Goal: Contribute content: Contribute content

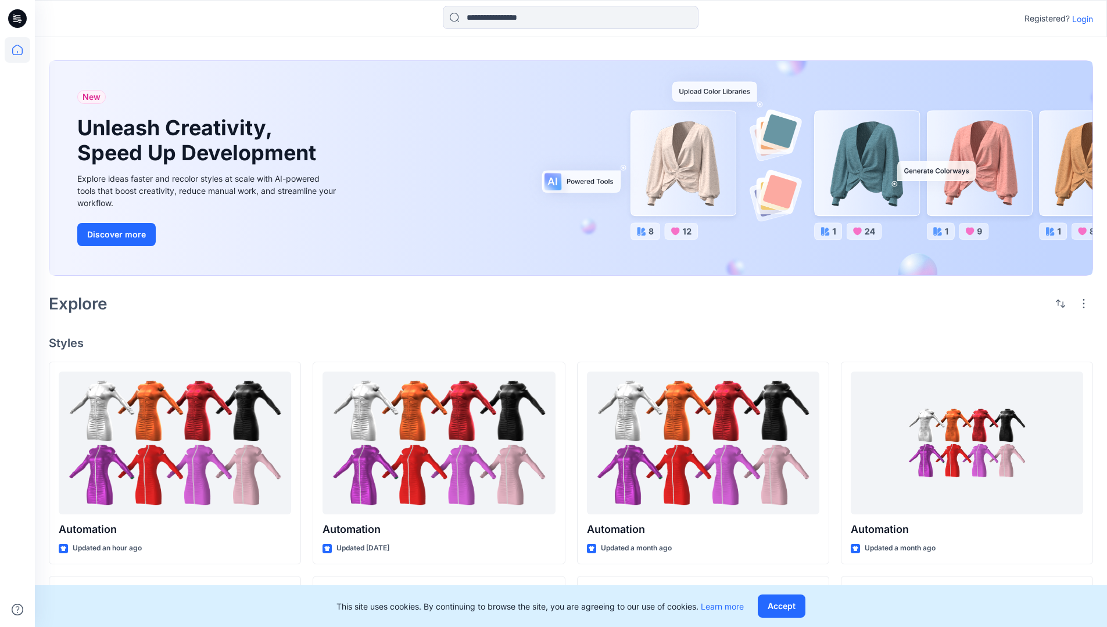
click at [1079, 19] on p "Login" at bounding box center [1082, 19] width 21 height 12
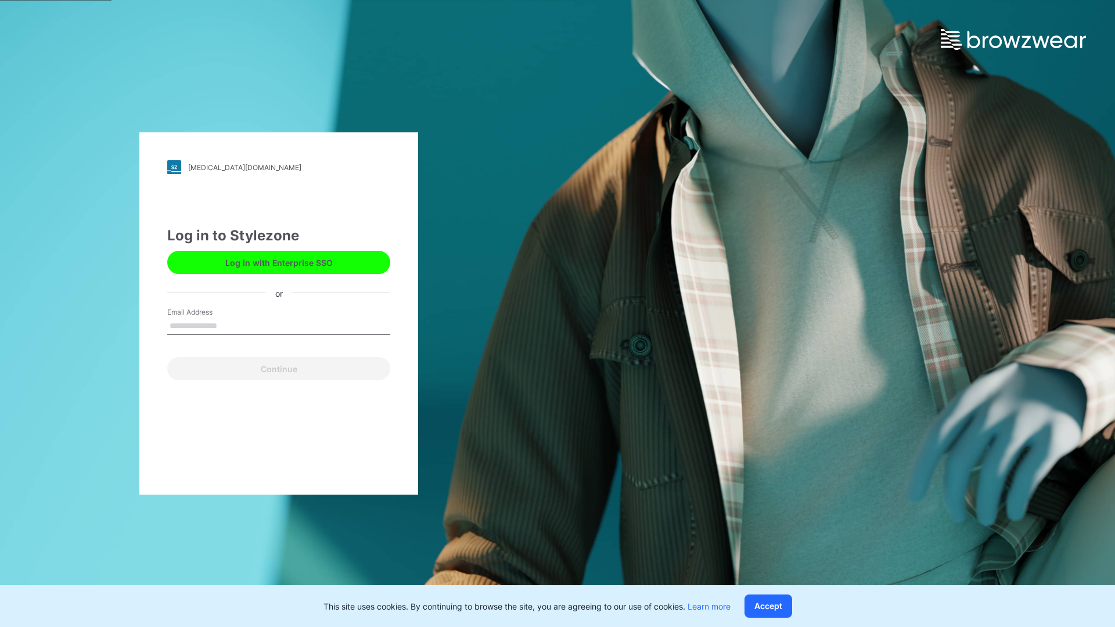
click at [229, 325] on input "Email Address" at bounding box center [278, 326] width 223 height 17
type input "**********"
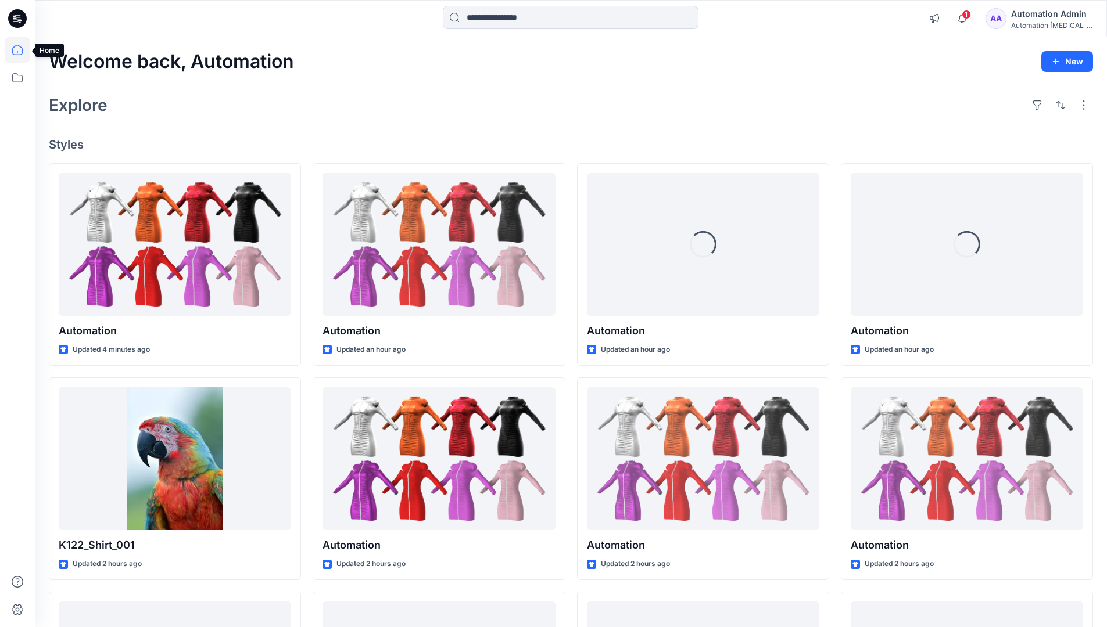
click at [22, 50] on icon at bounding box center [17, 50] width 10 height 10
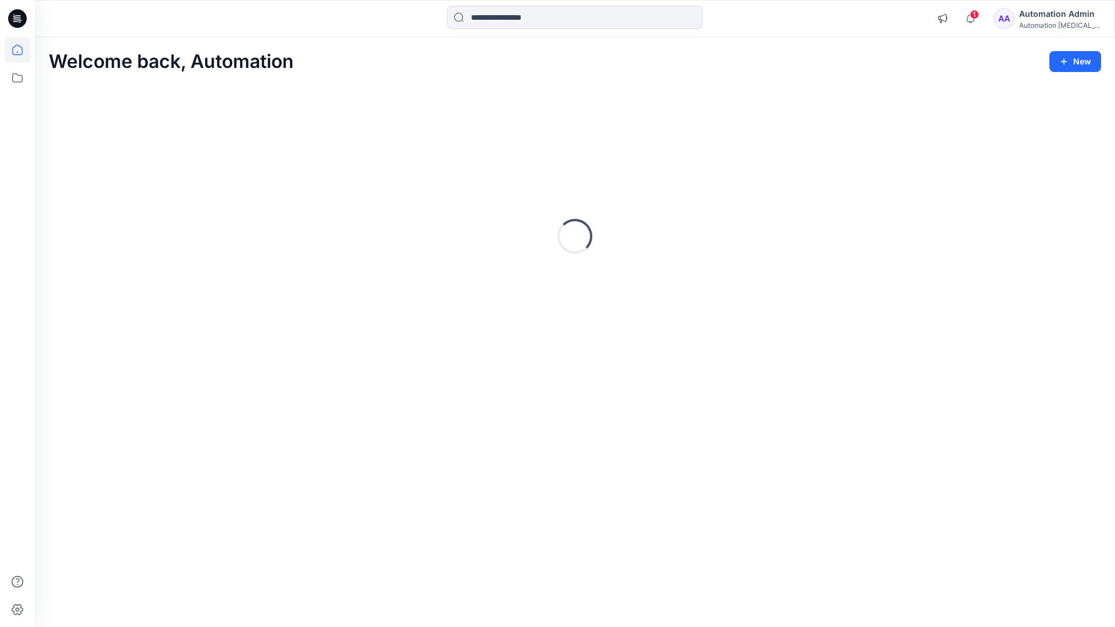
click at [1065, 55] on button "New" at bounding box center [1076, 61] width 52 height 21
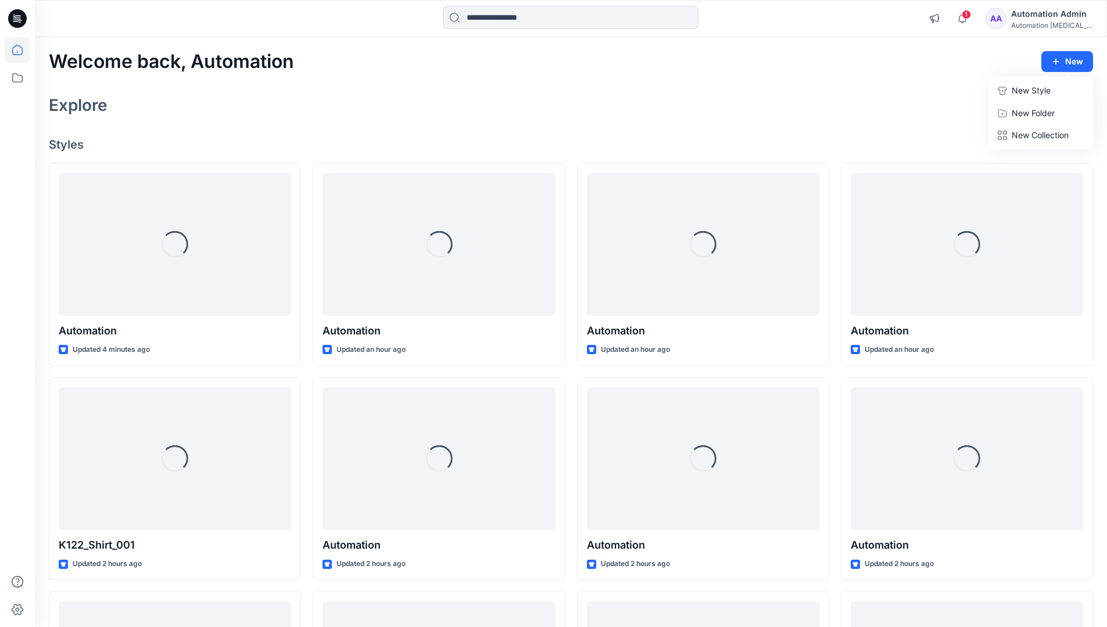
click at [1029, 90] on p "New Style" at bounding box center [1030, 91] width 39 height 14
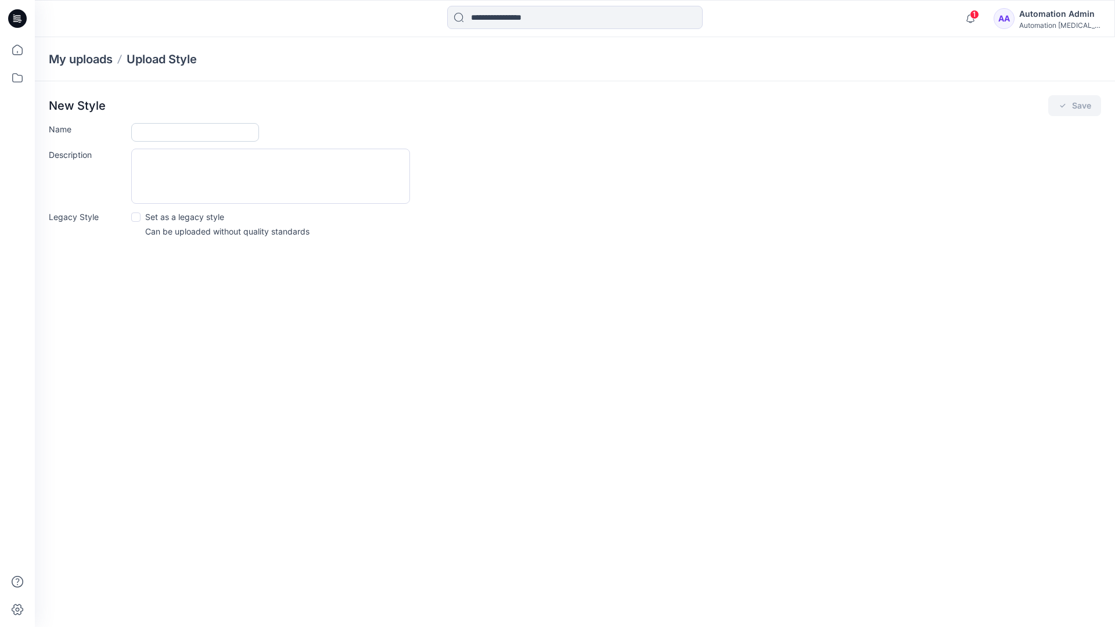
click at [150, 133] on input "Name" at bounding box center [195, 132] width 128 height 19
type input "**********"
click at [1072, 107] on button "Save" at bounding box center [1075, 105] width 53 height 21
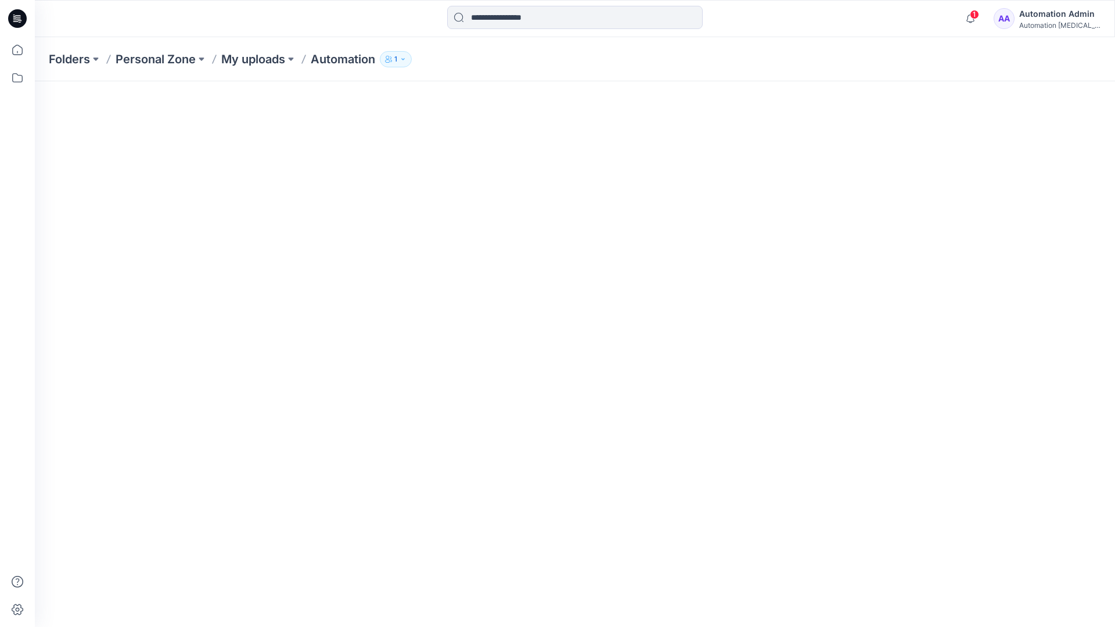
scroll to position [69, 0]
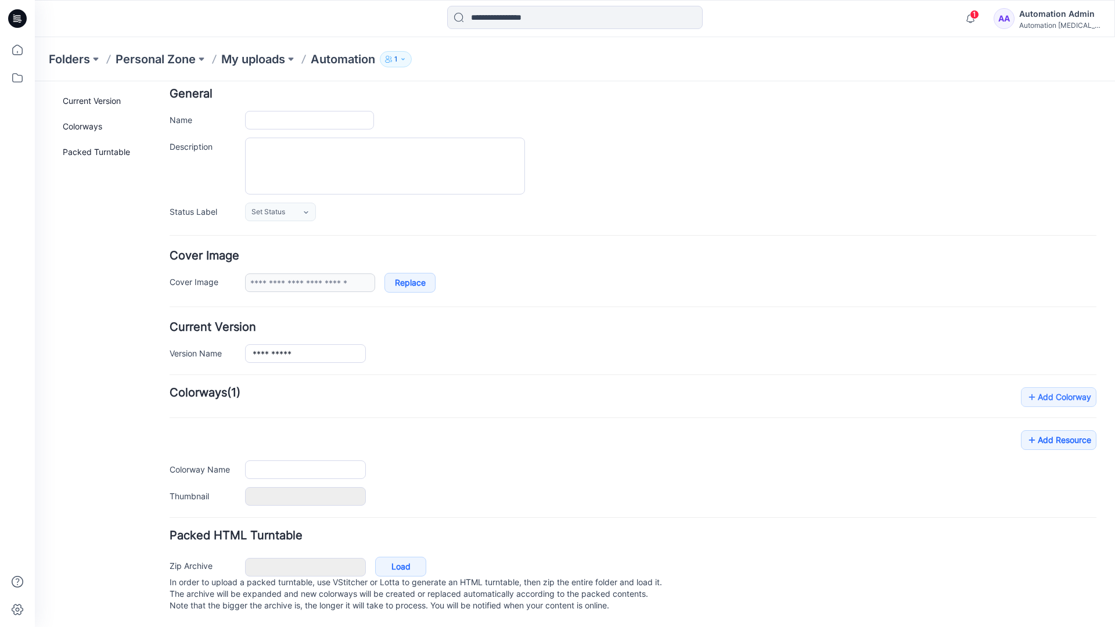
type input "**********"
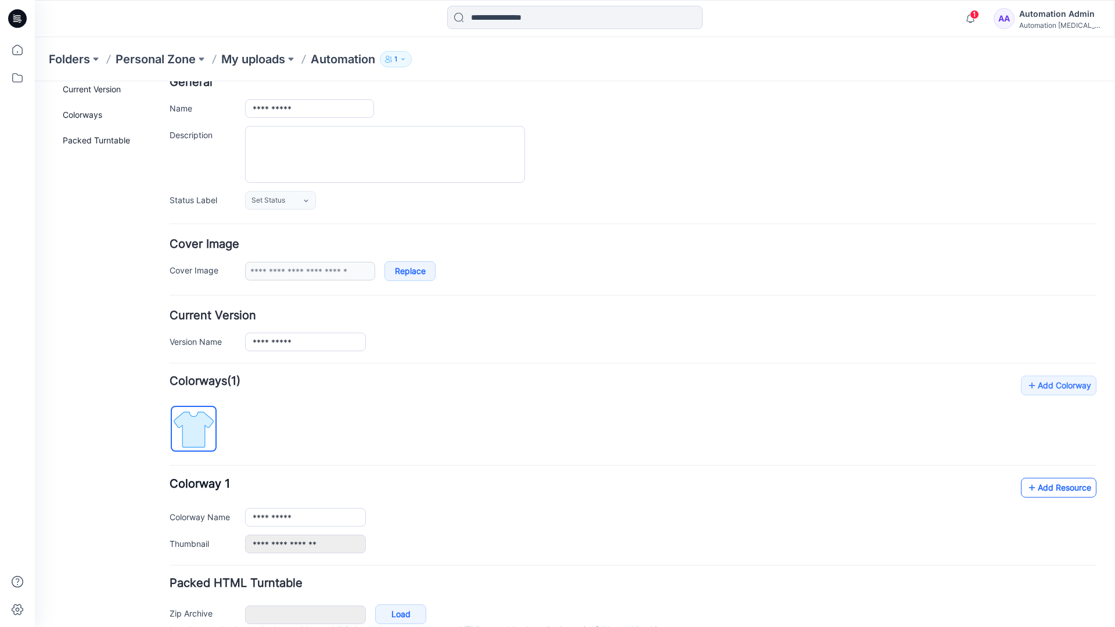
click at [1068, 491] on link "Add Resource" at bounding box center [1059, 488] width 76 height 20
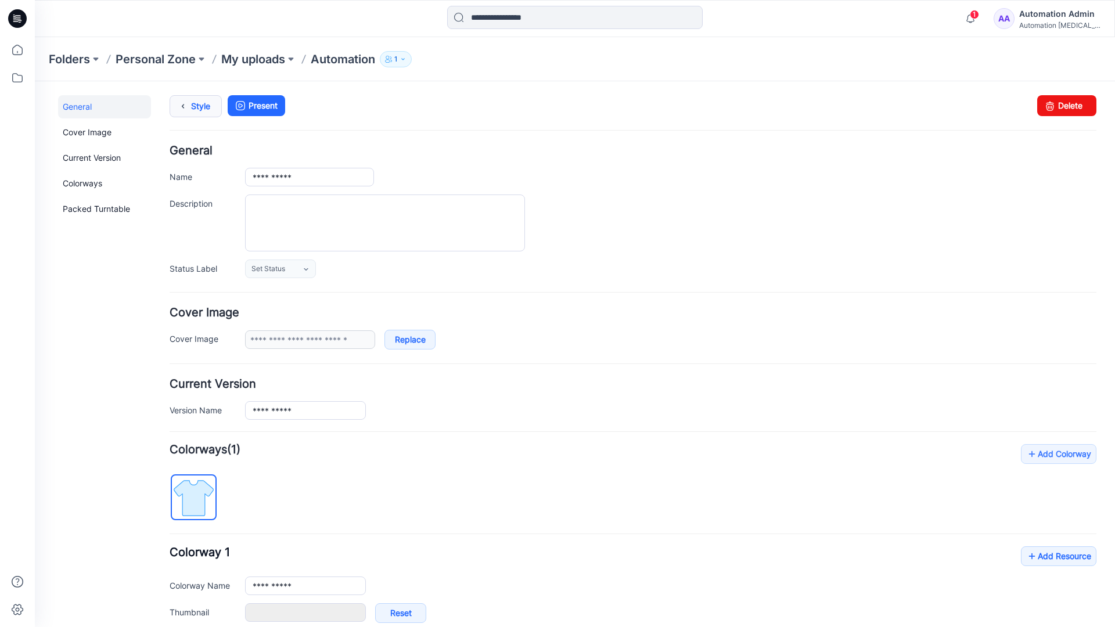
click at [197, 105] on link "Style" at bounding box center [196, 106] width 52 height 22
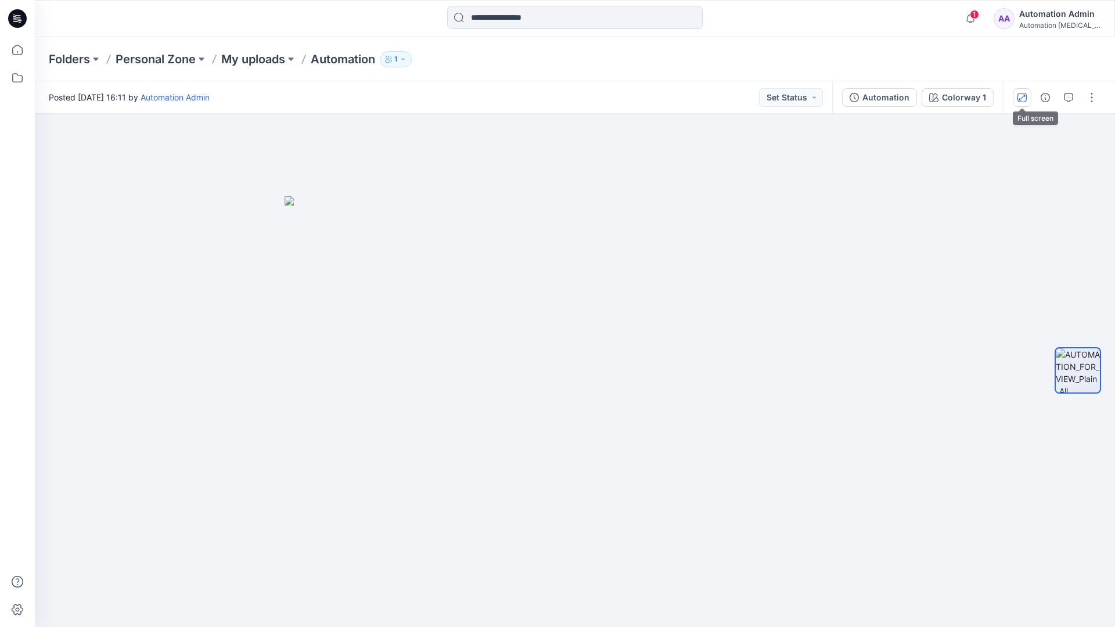
click at [1024, 95] on icon "button" at bounding box center [1023, 97] width 6 height 6
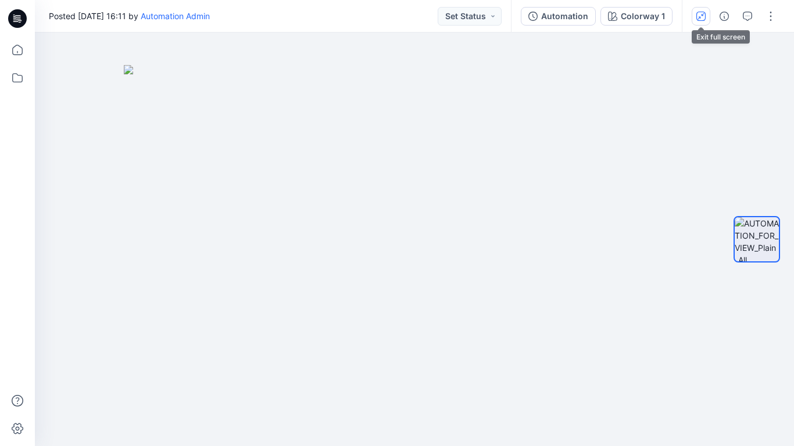
click at [699, 20] on button "button" at bounding box center [700, 16] width 19 height 19
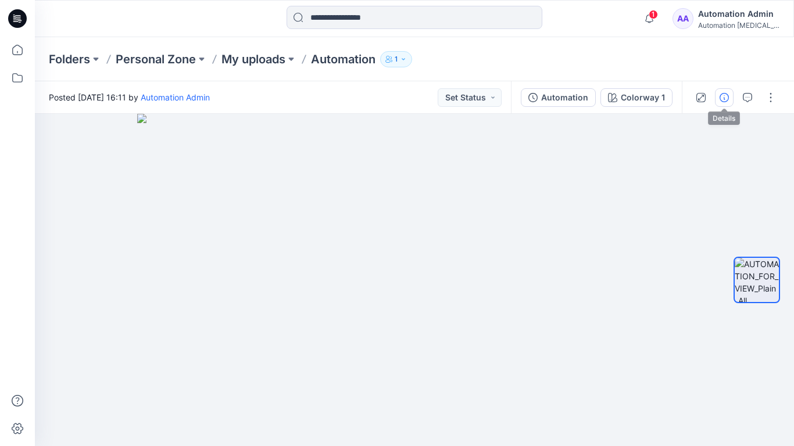
click at [722, 98] on icon "button" at bounding box center [723, 97] width 9 height 9
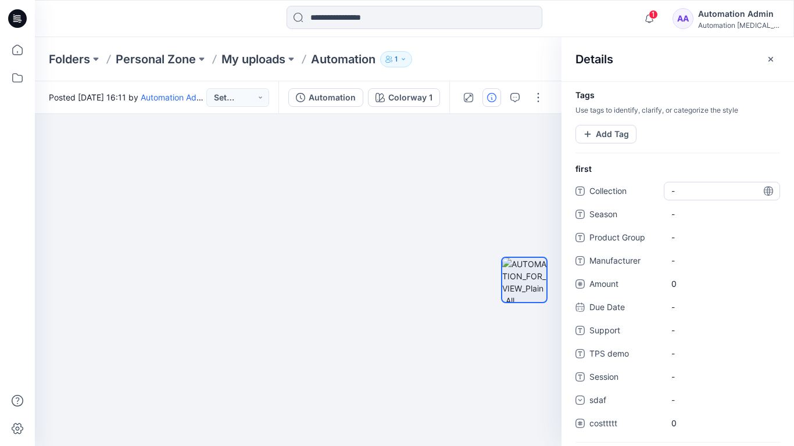
click at [684, 188] on span "-" at bounding box center [721, 191] width 101 height 12
type textarea "**********"
click at [527, 192] on div at bounding box center [524, 280] width 46 height 190
click at [707, 194] on span "dsfdsfsdfsdfsd" at bounding box center [721, 191] width 101 height 12
type textarea "*"
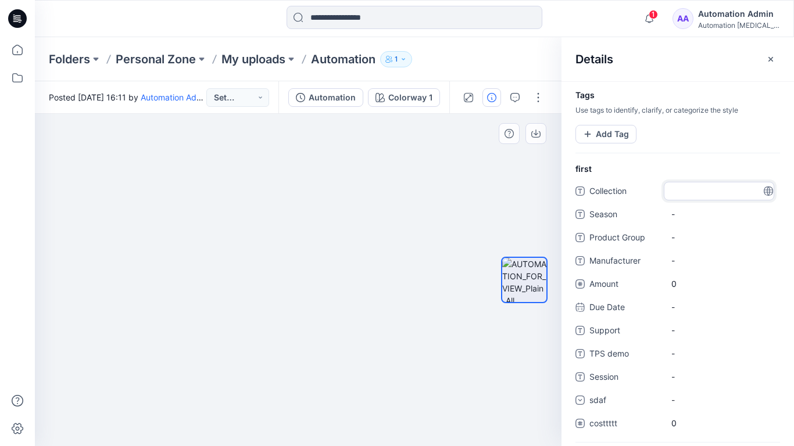
click at [496, 185] on div at bounding box center [524, 280] width 74 height 190
click at [606, 138] on button "Add Tag" at bounding box center [605, 134] width 61 height 19
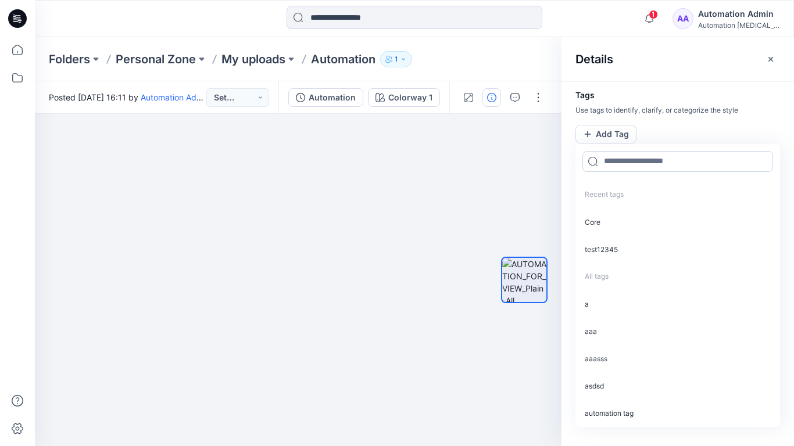
click at [622, 166] on input at bounding box center [677, 161] width 191 height 21
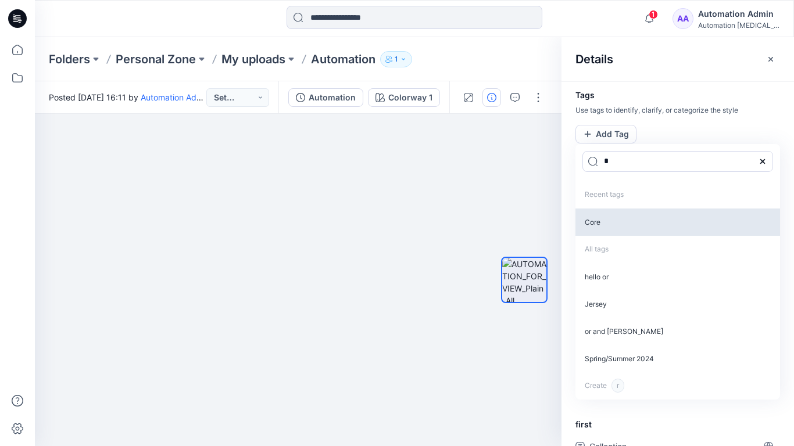
type input "*"
click at [603, 225] on p "Core" at bounding box center [677, 222] width 204 height 27
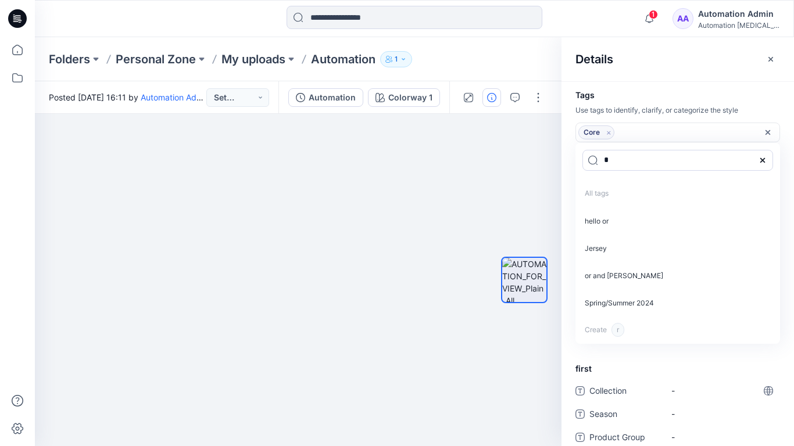
click at [608, 134] on icon "Remove tag" at bounding box center [609, 133] width 10 height 10
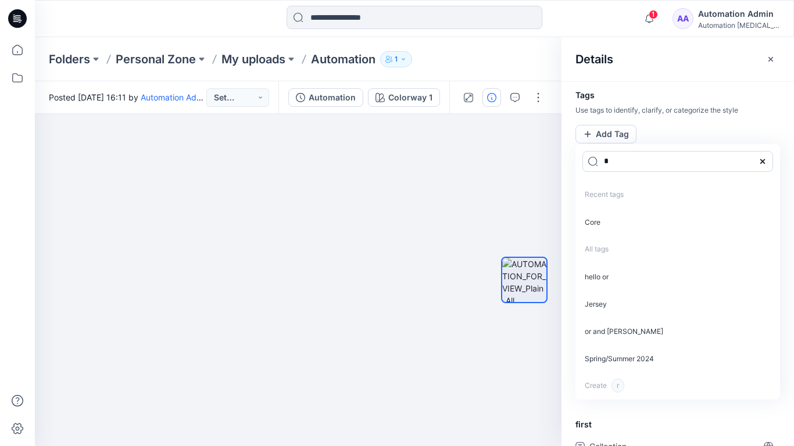
click at [765, 160] on icon at bounding box center [762, 161] width 9 height 9
click at [766, 61] on icon "button" at bounding box center [770, 59] width 9 height 9
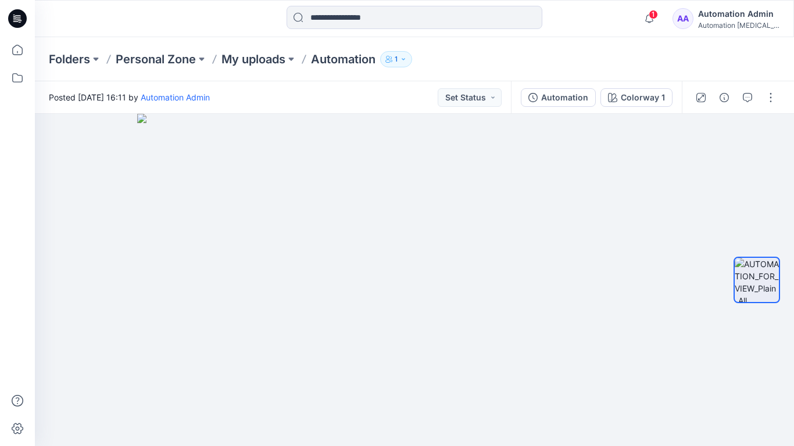
click at [717, 12] on div "Automation Admin" at bounding box center [738, 14] width 81 height 14
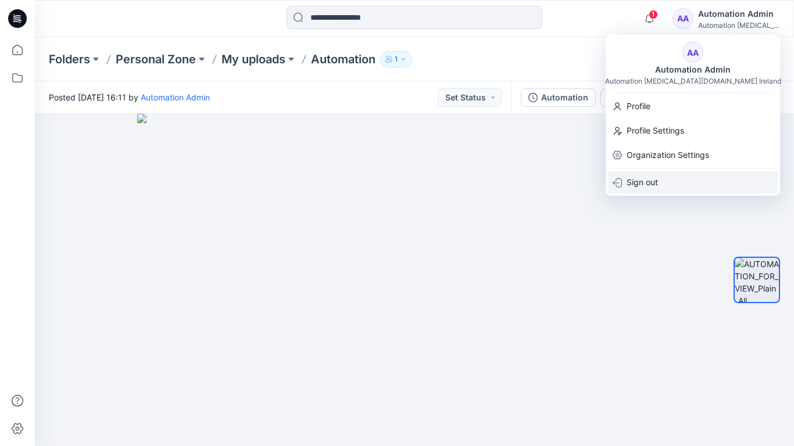
click at [645, 177] on p "Sign out" at bounding box center [641, 182] width 31 height 22
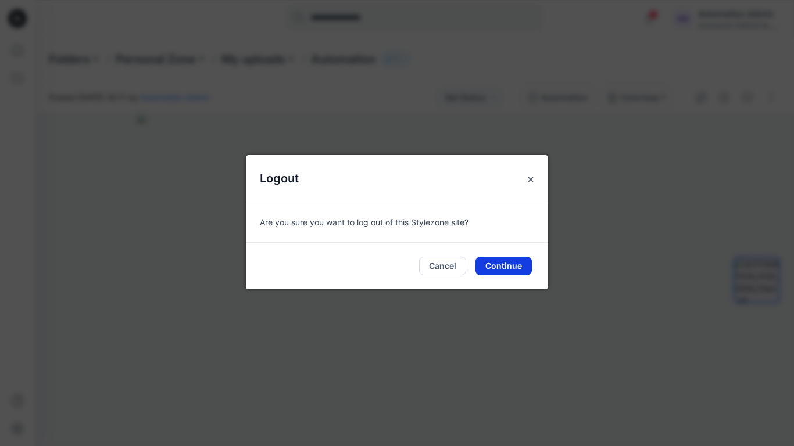
click at [501, 260] on button "Continue" at bounding box center [503, 266] width 56 height 19
